Goal: Transaction & Acquisition: Purchase product/service

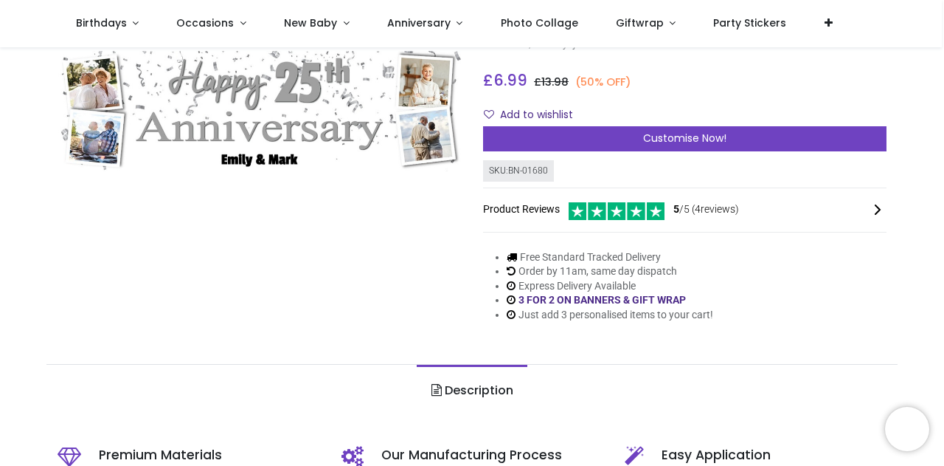
scroll to position [74, 0]
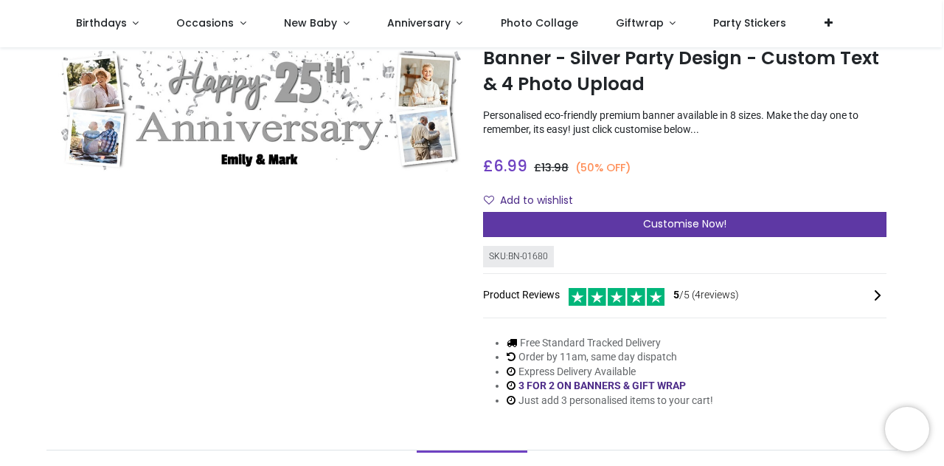
click at [592, 224] on div "Customise Now!" at bounding box center [685, 224] width 404 height 25
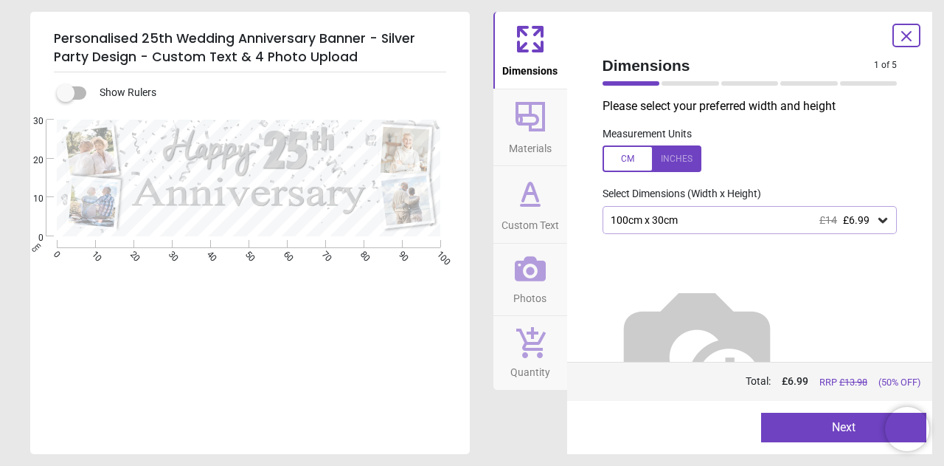
click at [522, 284] on span "Photos" at bounding box center [530, 295] width 33 height 22
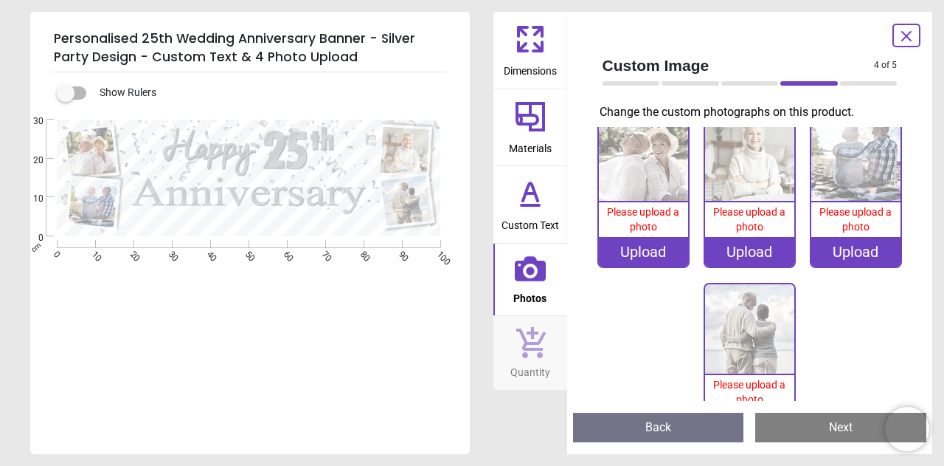
scroll to position [0, 0]
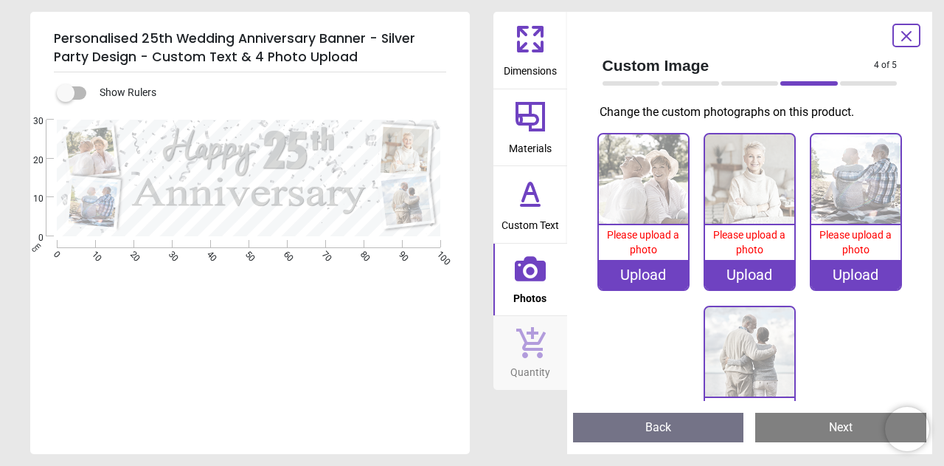
click at [646, 269] on div "Upload" at bounding box center [643, 275] width 89 height 30
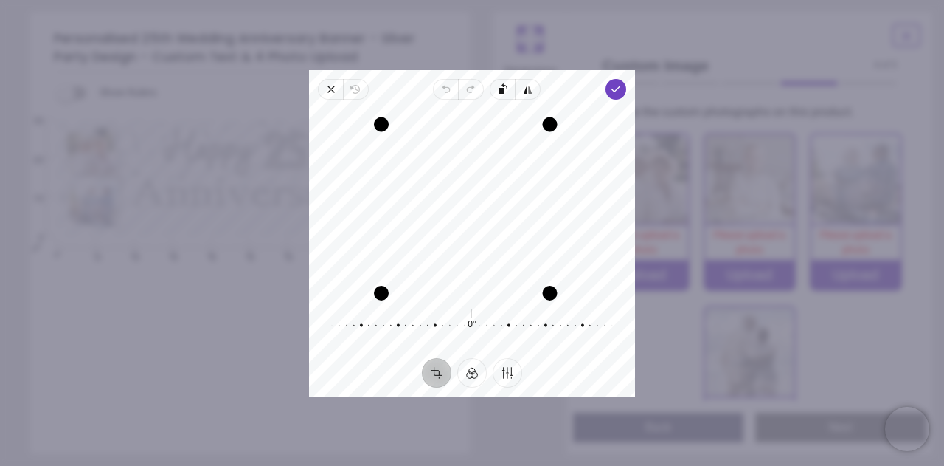
drag, startPoint x: 561, startPoint y: 113, endPoint x: 542, endPoint y: 119, distance: 20.1
click at [543, 119] on div "Drag corner tr" at bounding box center [550, 124] width 15 height 15
click at [329, 89] on icon "button" at bounding box center [331, 89] width 12 height 12
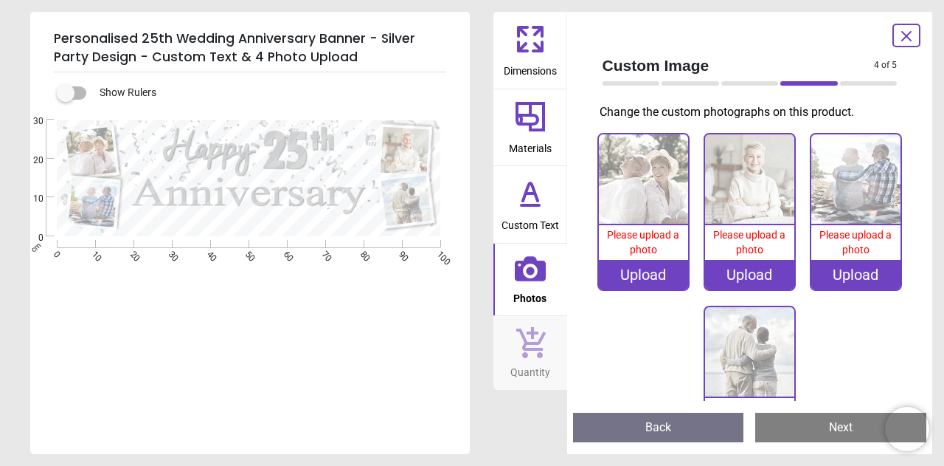
click at [627, 271] on div "Upload" at bounding box center [643, 275] width 89 height 30
click at [902, 33] on icon at bounding box center [907, 36] width 18 height 18
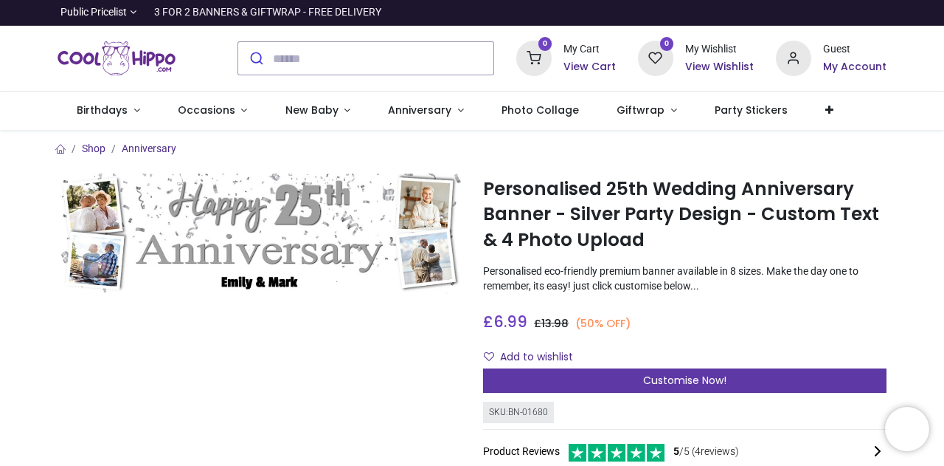
click at [668, 369] on div "Customise Now!" at bounding box center [685, 380] width 404 height 25
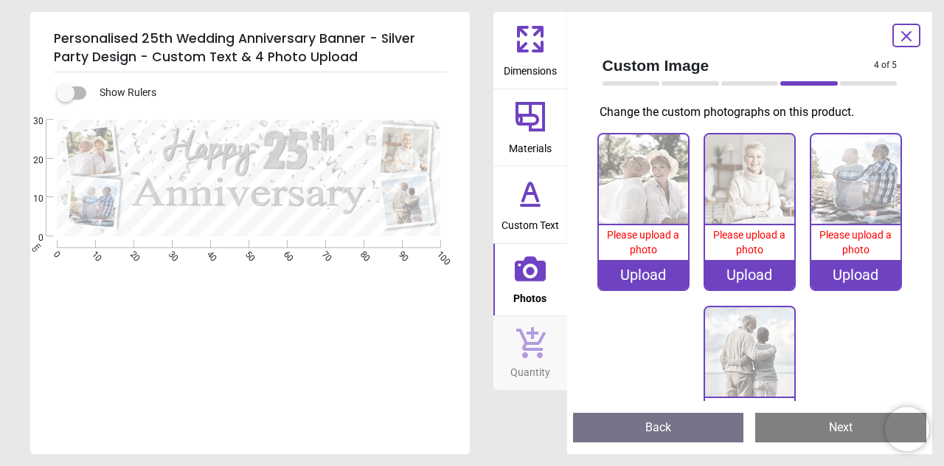
click at [642, 423] on button "Back" at bounding box center [658, 427] width 171 height 30
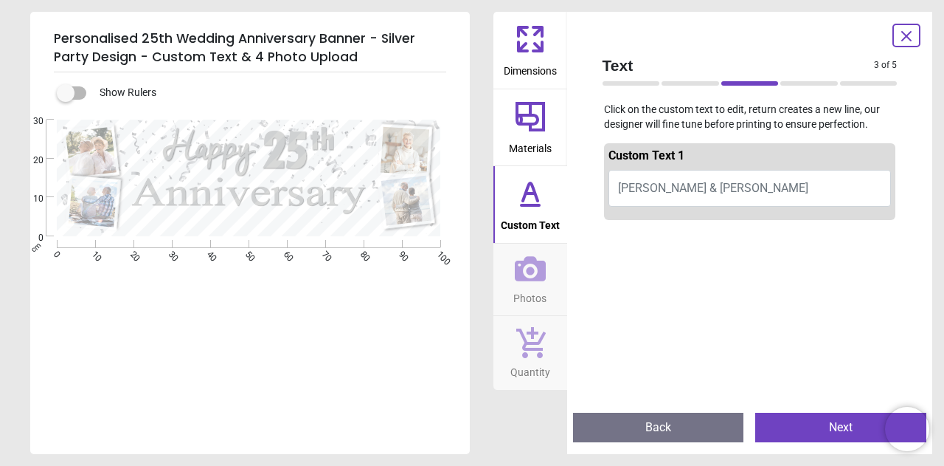
click at [906, 30] on icon at bounding box center [907, 36] width 18 height 18
